Goal: Information Seeking & Learning: Understand process/instructions

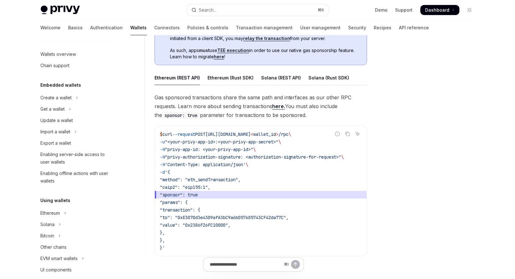
scroll to position [0, 10]
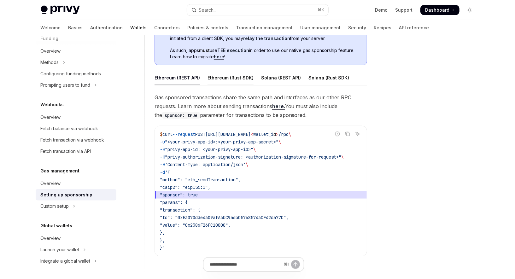
click at [237, 79] on div "Ethereum (Rust SDK)" at bounding box center [231, 77] width 46 height 15
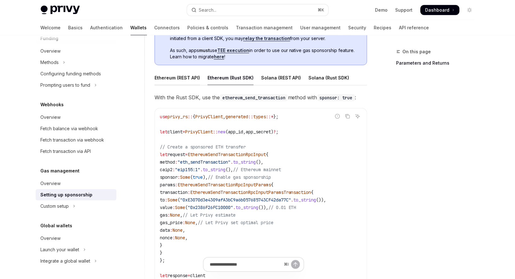
click at [170, 77] on div "Ethereum (REST API)" at bounding box center [177, 77] width 45 height 15
type textarea "*"
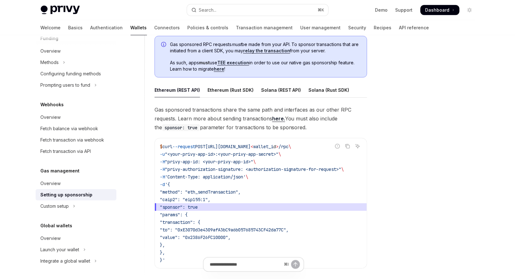
scroll to position [354, 0]
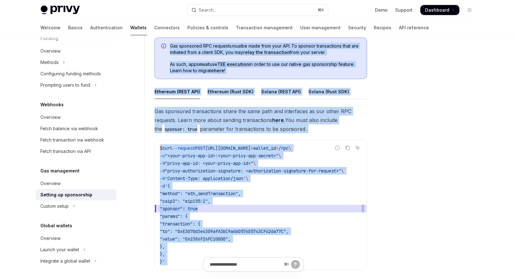
drag, startPoint x: 157, startPoint y: 45, endPoint x: 166, endPoint y: 265, distance: 219.9
click at [166, 265] on div "**********" at bounding box center [195, 60] width 348 height 732
copy div "Gas sponsored RPC requests must be made from your API. To sponsor transactions …"
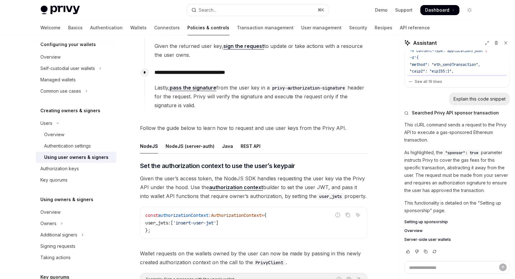
scroll to position [125, 0]
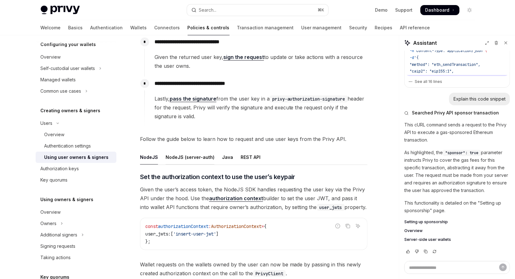
click at [200, 158] on div "NodeJS (server-auth)" at bounding box center [190, 157] width 49 height 15
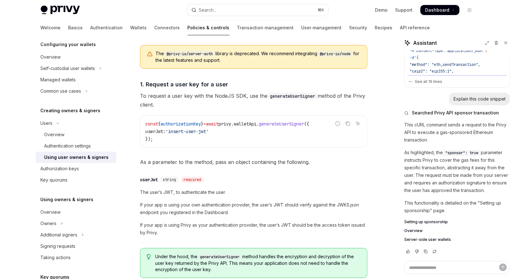
scroll to position [210, 0]
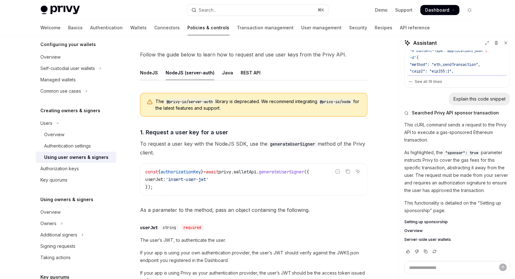
click at [150, 72] on div "NodeJS" at bounding box center [149, 72] width 18 height 15
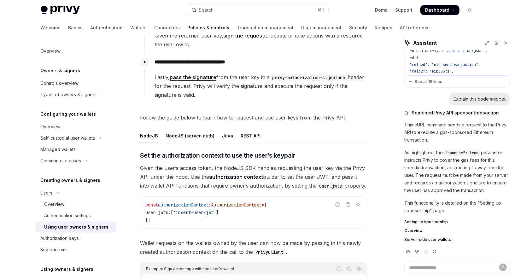
scroll to position [134, 0]
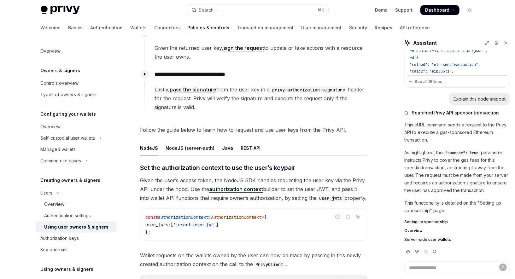
click at [375, 29] on link "Recipes" at bounding box center [384, 27] width 18 height 15
type textarea "*"
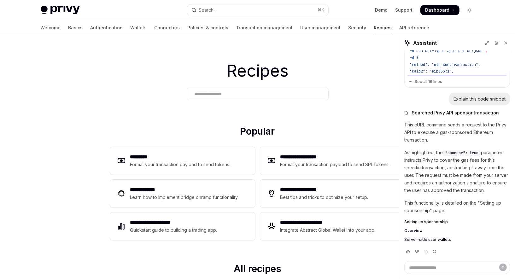
click at [198, 94] on input "text" at bounding box center [258, 94] width 126 height 7
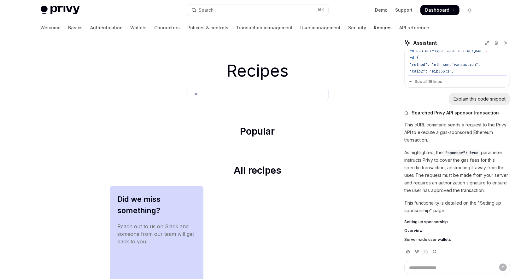
type input "*"
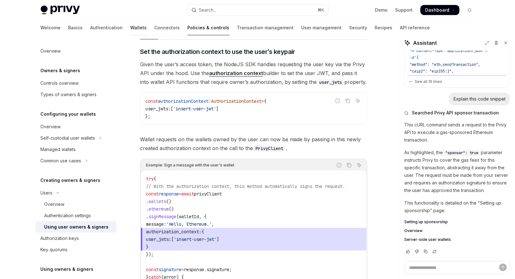
click at [131, 30] on link "Wallets" at bounding box center [139, 27] width 16 height 15
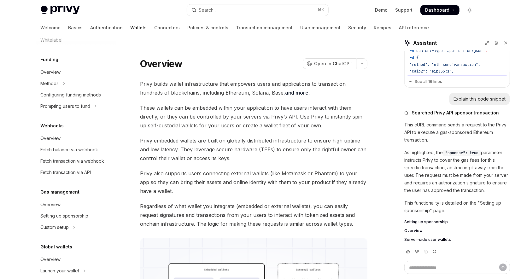
scroll to position [261, 0]
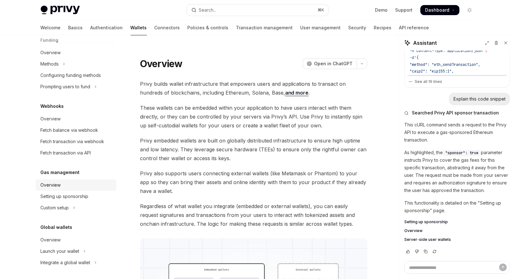
click at [55, 186] on div "Overview" at bounding box center [51, 185] width 20 height 8
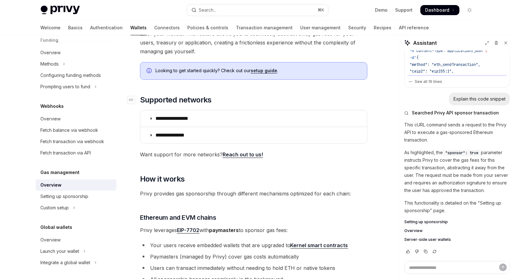
scroll to position [64, 0]
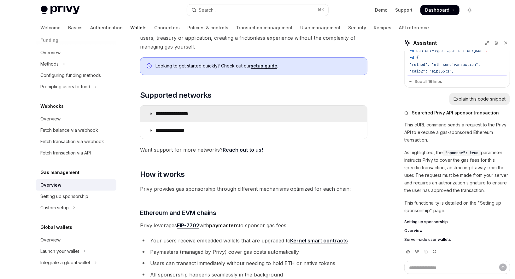
click at [182, 117] on summary "**********" at bounding box center [253, 114] width 227 height 16
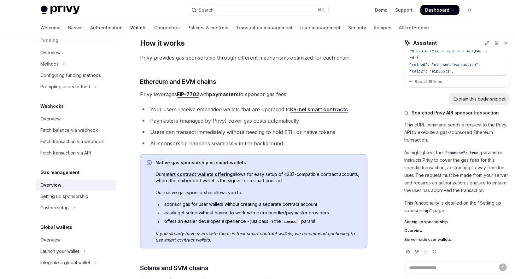
scroll to position [410, 0]
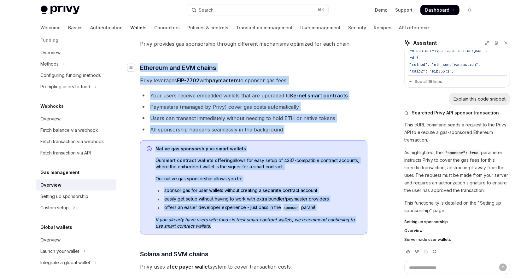
drag, startPoint x: 243, startPoint y: 226, endPoint x: 133, endPoint y: 68, distance: 192.1
click at [140, 68] on div "**********" at bounding box center [254, 55] width 228 height 770
copy div "​ Ethereum and EVM chains Privy leverages EIP-7702 with paymasters to sponsor g…"
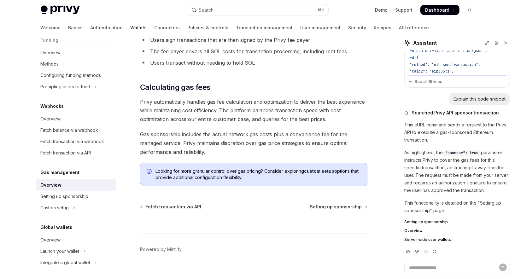
scroll to position [670, 0]
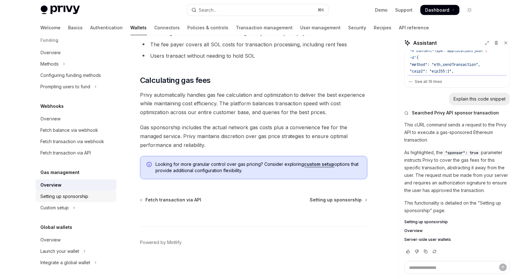
click at [73, 194] on div "Setting up sponsorship" at bounding box center [65, 197] width 48 height 8
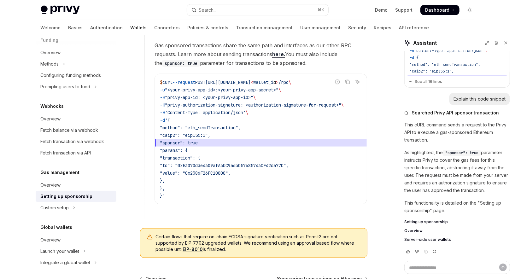
scroll to position [413, 0]
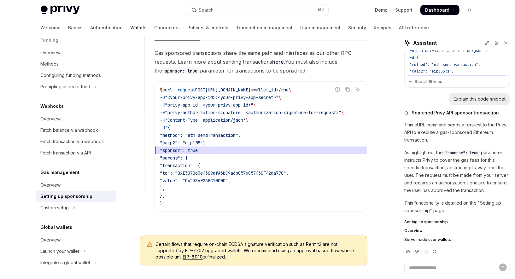
drag, startPoint x: 183, startPoint y: 204, endPoint x: 144, endPoint y: 89, distance: 121.4
copy code "$ curl --request POST https://api.privy.io/v1/wallets/ < wallet_i d > /rpc \ -u…"
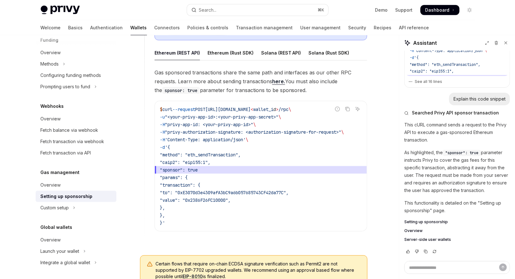
scroll to position [388, 0]
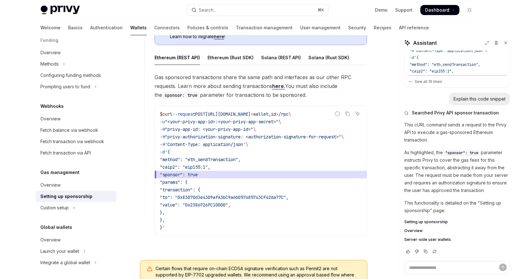
click at [278, 86] on link "here." at bounding box center [278, 86] width 13 height 7
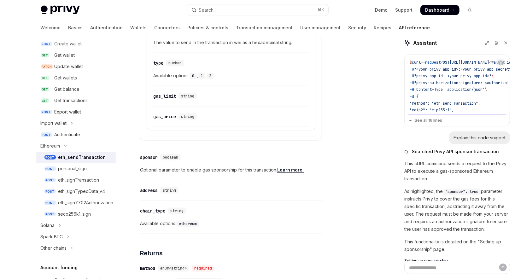
scroll to position [556, 0]
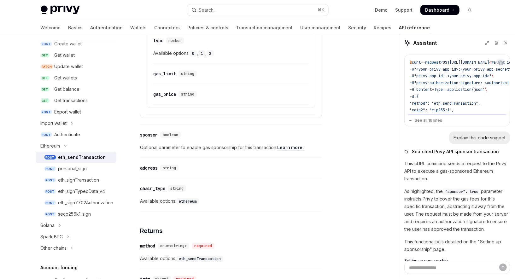
click at [299, 145] on link "Learn more." at bounding box center [290, 148] width 27 height 6
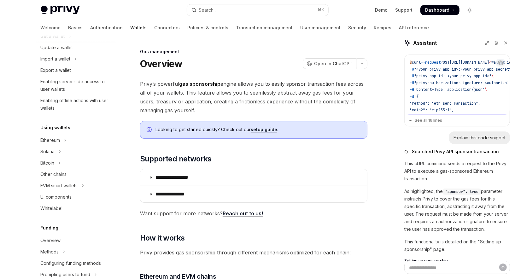
scroll to position [263, 0]
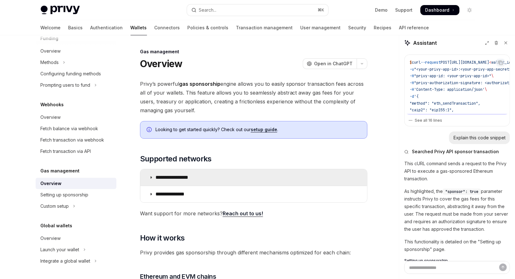
click at [220, 179] on summary "**********" at bounding box center [253, 177] width 227 height 16
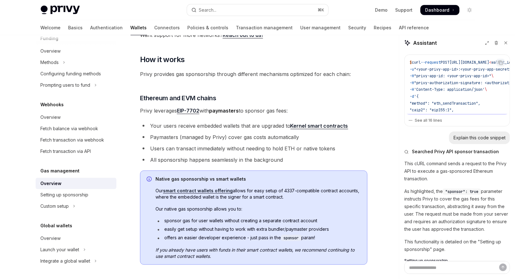
scroll to position [393, 0]
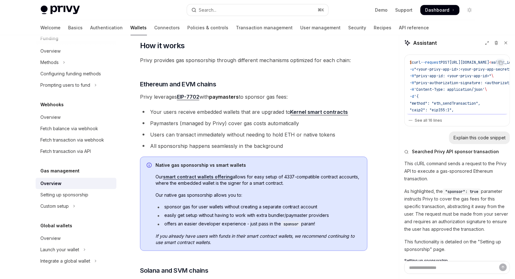
click at [320, 110] on link "Kernel smart contracts" at bounding box center [320, 112] width 58 height 7
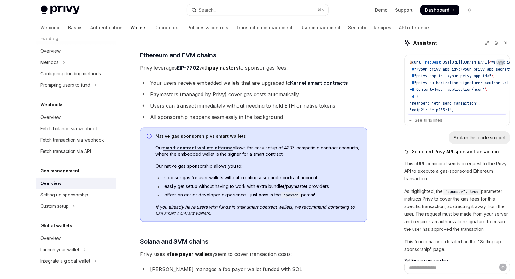
scroll to position [420, 0]
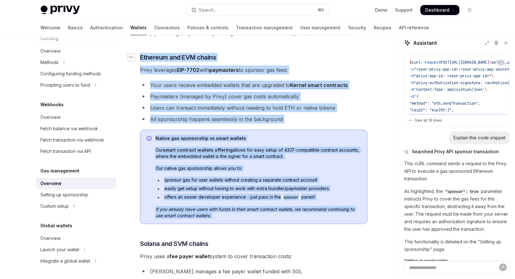
drag, startPoint x: 171, startPoint y: 232, endPoint x: 133, endPoint y: 56, distance: 179.9
click at [140, 56] on div "**********" at bounding box center [254, 44] width 228 height 770
copy div "​ Ethereum and EVM chains Privy leverages EIP-7702 with paymasters to sponsor g…"
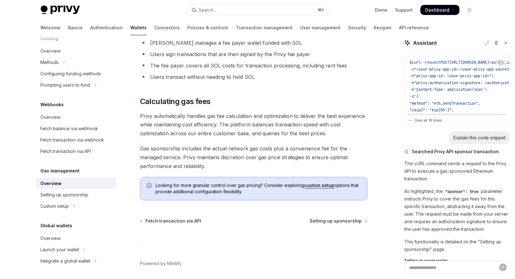
scroll to position [645, 0]
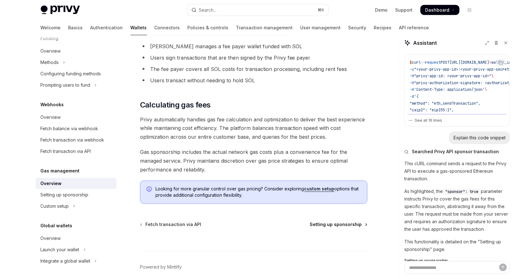
click at [322, 224] on span "Setting up sponsorship" at bounding box center [336, 225] width 52 height 6
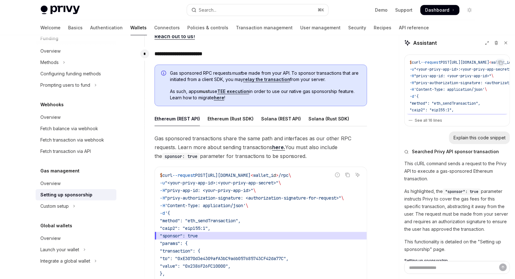
scroll to position [326, 0]
click at [238, 118] on div "Ethereum (Rust SDK)" at bounding box center [231, 119] width 46 height 15
type textarea "*"
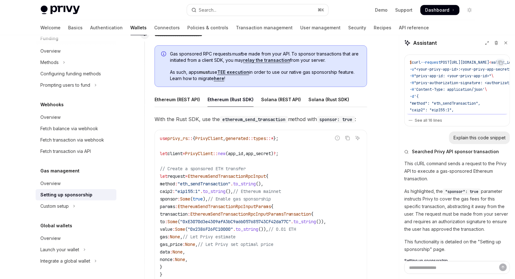
scroll to position [346, 0]
click at [348, 138] on icon "Copy the contents from the code block" at bounding box center [347, 138] width 5 height 5
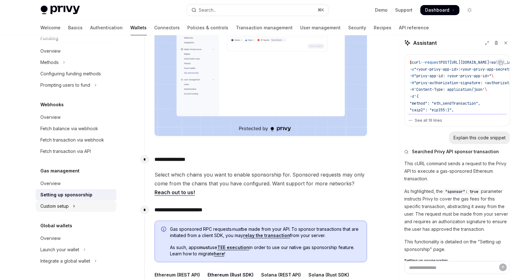
click at [59, 205] on div "Custom setup" at bounding box center [55, 207] width 28 height 8
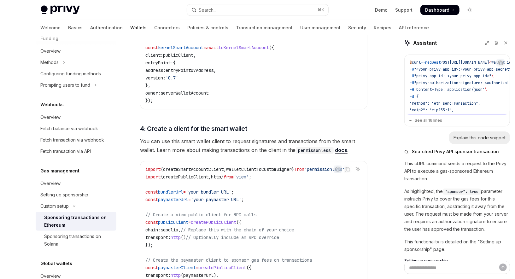
scroll to position [775, 0]
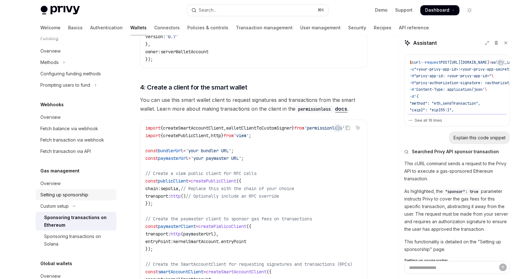
click at [67, 193] on div "Setting up sponsorship" at bounding box center [65, 195] width 48 height 8
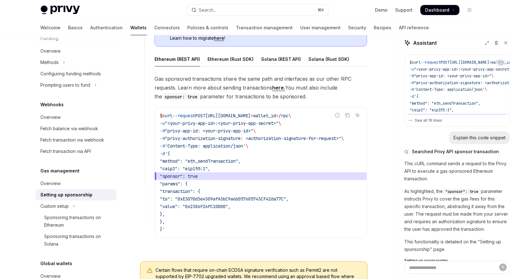
scroll to position [381, 0]
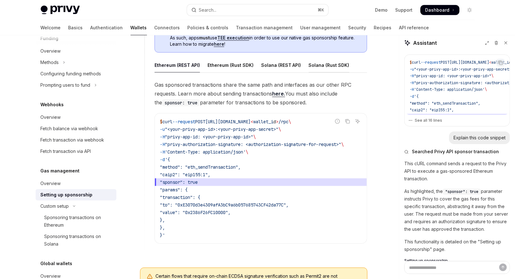
click at [318, 63] on div "Solana (Rust SDK)" at bounding box center [329, 65] width 41 height 15
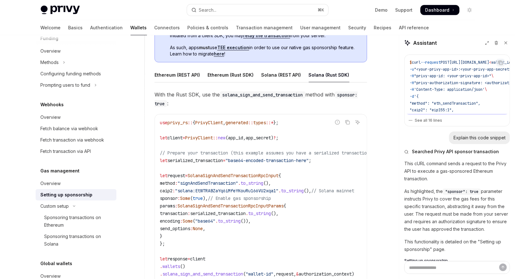
scroll to position [366, 0]
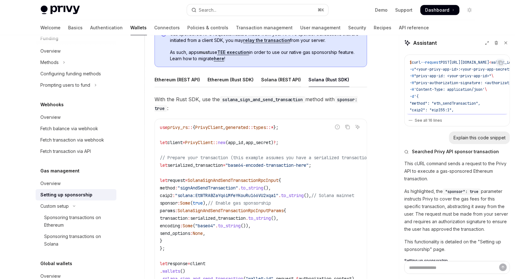
click at [274, 80] on div "Solana (REST API)" at bounding box center [281, 79] width 40 height 15
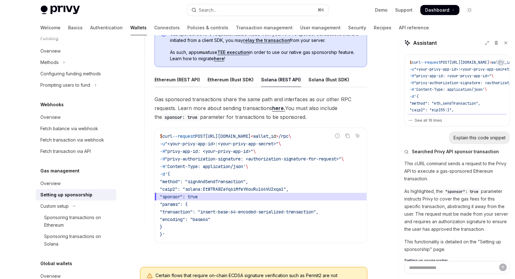
click at [171, 77] on div "Ethereum (REST API)" at bounding box center [177, 79] width 45 height 15
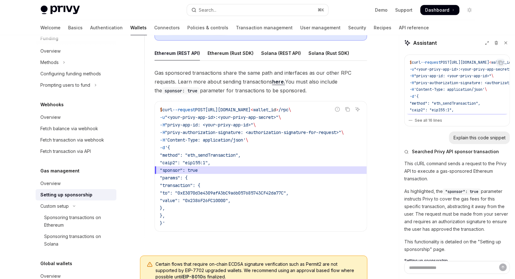
scroll to position [381, 0]
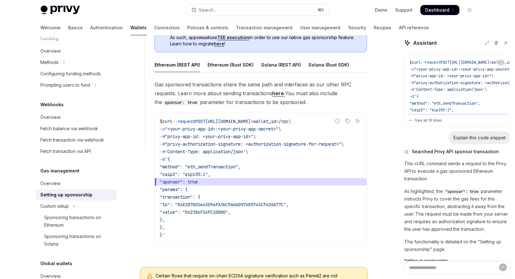
click at [182, 66] on div "Ethereum (REST API)" at bounding box center [177, 64] width 45 height 15
type textarea "*"
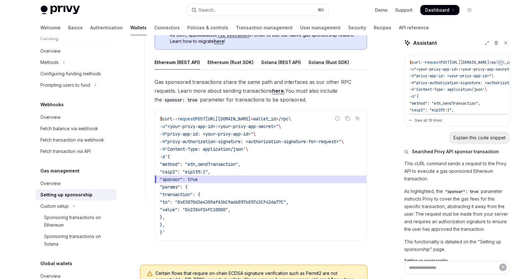
scroll to position [383, 0]
drag, startPoint x: 181, startPoint y: 234, endPoint x: 145, endPoint y: 97, distance: 141.4
click at [145, 97] on div "**********" at bounding box center [256, 121] width 223 height 260
drag, startPoint x: 151, startPoint y: 81, endPoint x: 194, endPoint y: 232, distance: 156.9
click at [194, 232] on div "**********" at bounding box center [256, 121] width 223 height 260
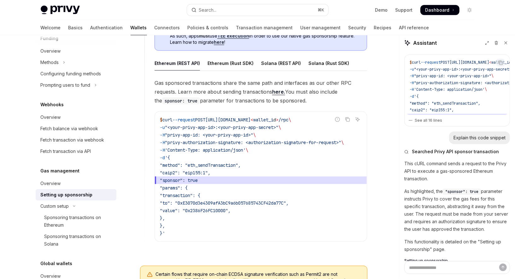
copy div "Gas sponsored transactions share the same path and interfaces as our other RPC …"
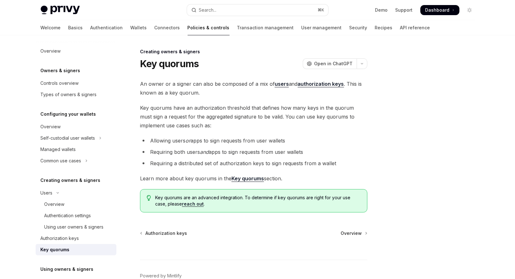
scroll to position [70, 0]
